Goal: Check status: Check status

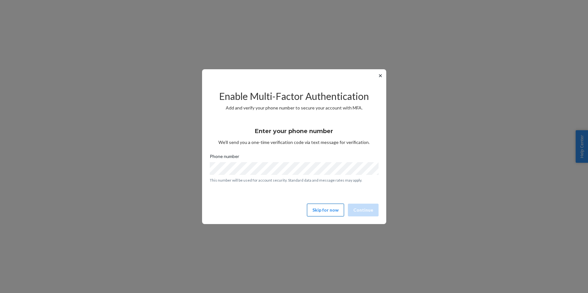
click at [316, 207] on button "Skip for now" at bounding box center [325, 210] width 37 height 13
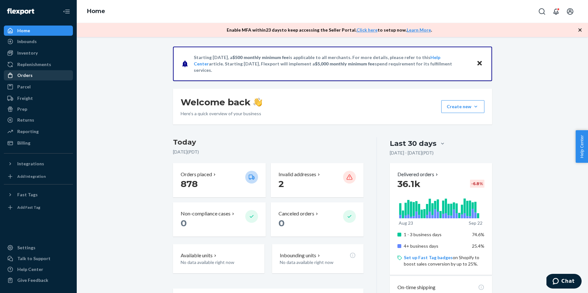
click at [21, 75] on div "Orders" at bounding box center [24, 75] width 15 height 6
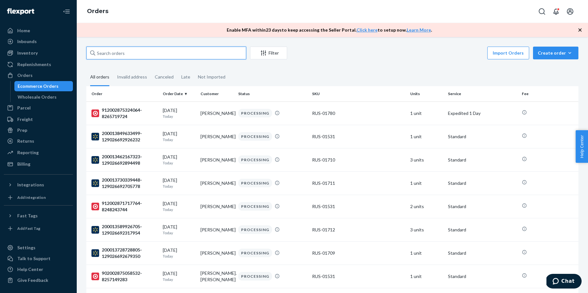
click at [187, 53] on input "text" at bounding box center [166, 53] width 160 height 13
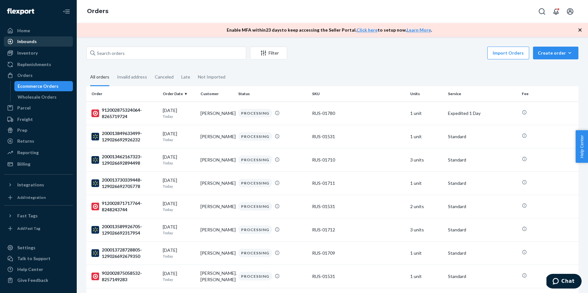
click at [24, 40] on div "Inbounds" at bounding box center [26, 41] width 19 height 6
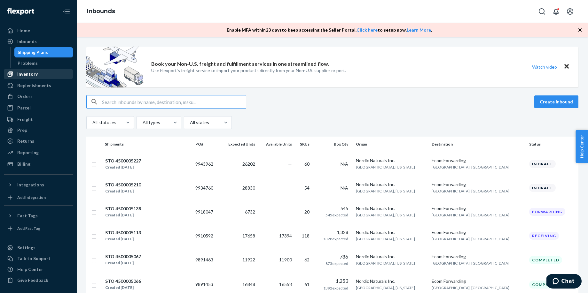
click at [20, 74] on div "Inventory" at bounding box center [27, 74] width 20 height 6
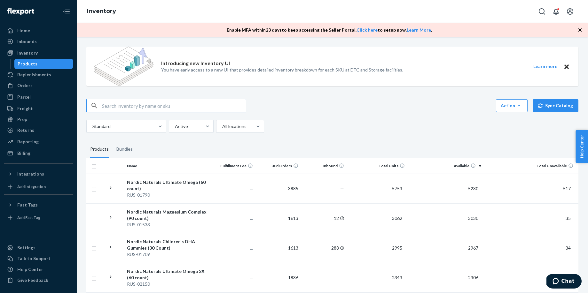
click at [127, 107] on input "text" at bounding box center [174, 105] width 144 height 13
click at [127, 108] on input "text" at bounding box center [174, 105] width 144 height 13
paste input "RUS-02786"
type input "RUS-02786"
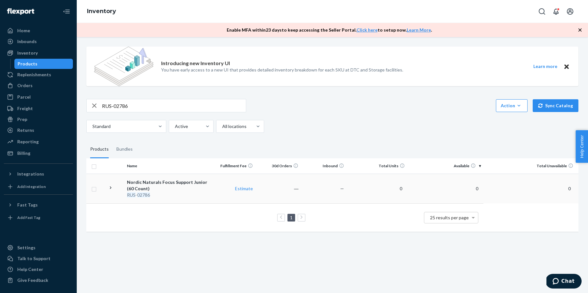
click at [176, 182] on div "Nordic Naturals Focus Support Junior (60 Count)" at bounding box center [167, 185] width 80 height 13
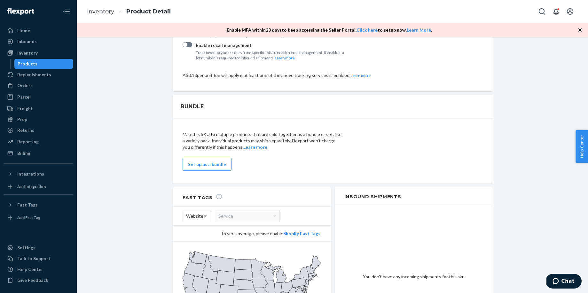
scroll to position [633, 0]
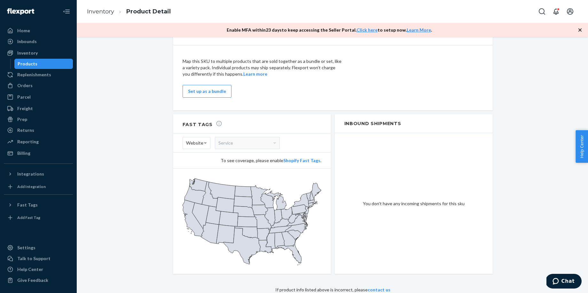
click at [44, 63] on div "Products" at bounding box center [44, 63] width 58 height 9
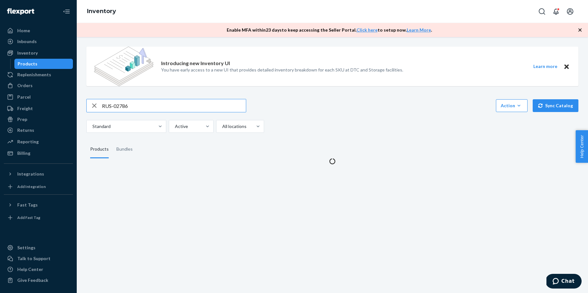
click at [134, 107] on input "RUS-02786" at bounding box center [174, 105] width 144 height 13
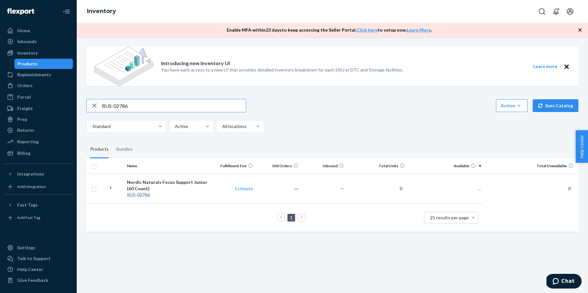
click at [134, 107] on input "RUS-02786" at bounding box center [174, 105] width 144 height 13
drag, startPoint x: 149, startPoint y: 101, endPoint x: 140, endPoint y: 109, distance: 12.2
click at [138, 108] on input "RUS-01881" at bounding box center [174, 105] width 144 height 13
paste input "537"
type input "RUS-01537"
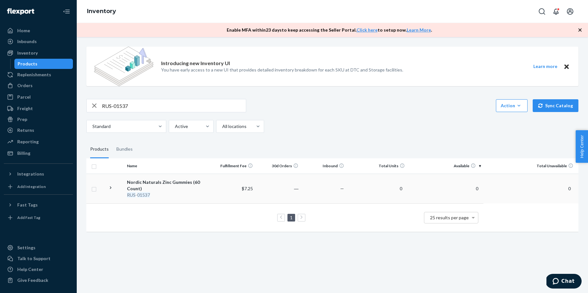
click at [195, 194] on div "RUS - 01537" at bounding box center [167, 195] width 80 height 6
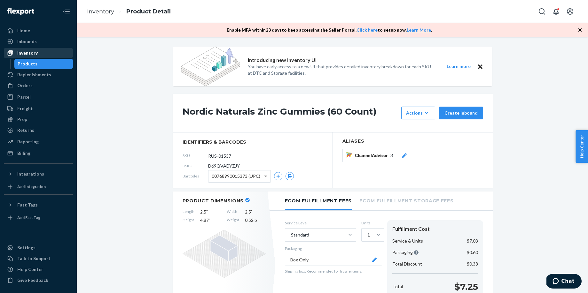
click at [34, 54] on div "Inventory" at bounding box center [27, 53] width 20 height 6
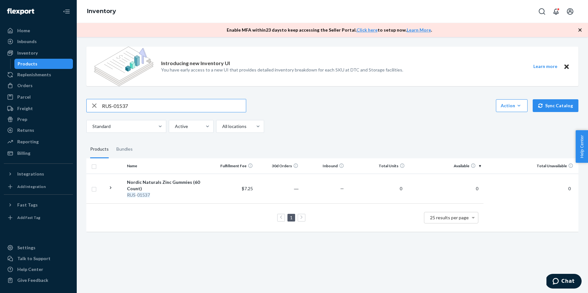
drag, startPoint x: 139, startPoint y: 109, endPoint x: 88, endPoint y: 105, distance: 51.2
click at [88, 105] on div "RUS-01537" at bounding box center [166, 105] width 159 height 13
drag, startPoint x: 132, startPoint y: 108, endPoint x: 114, endPoint y: 107, distance: 18.5
click at [114, 107] on input "RUS-30187" at bounding box center [174, 105] width 144 height 13
type input "RUS-02786"
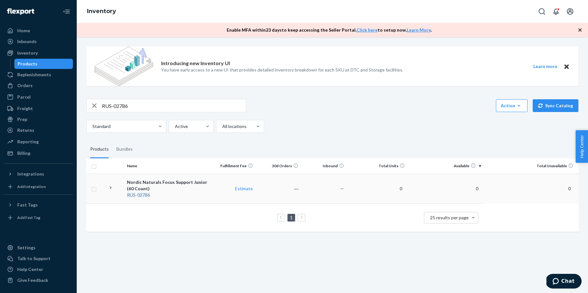
click at [305, 186] on td "—" at bounding box center [324, 189] width 46 height 30
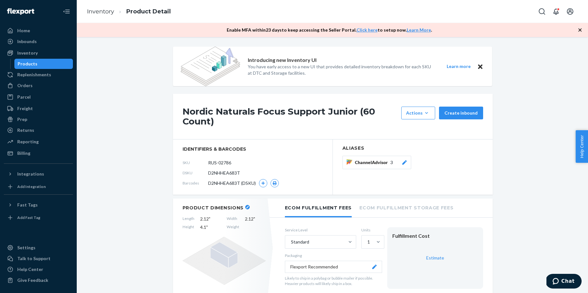
click at [48, 64] on div "Products" at bounding box center [44, 63] width 58 height 9
